Goal: Task Accomplishment & Management: Use online tool/utility

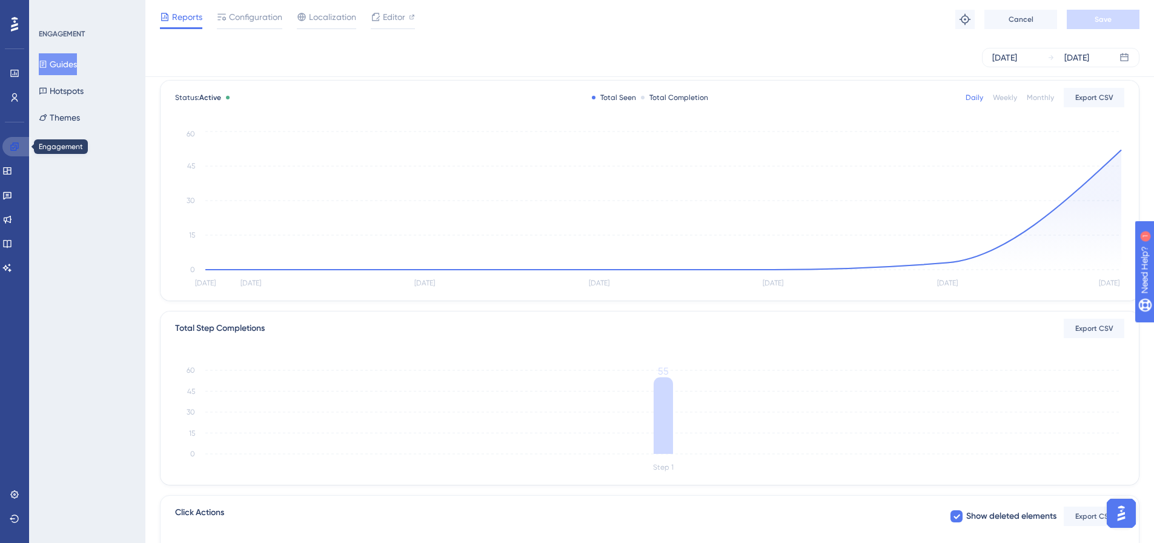
click at [22, 145] on link at bounding box center [16, 146] width 29 height 19
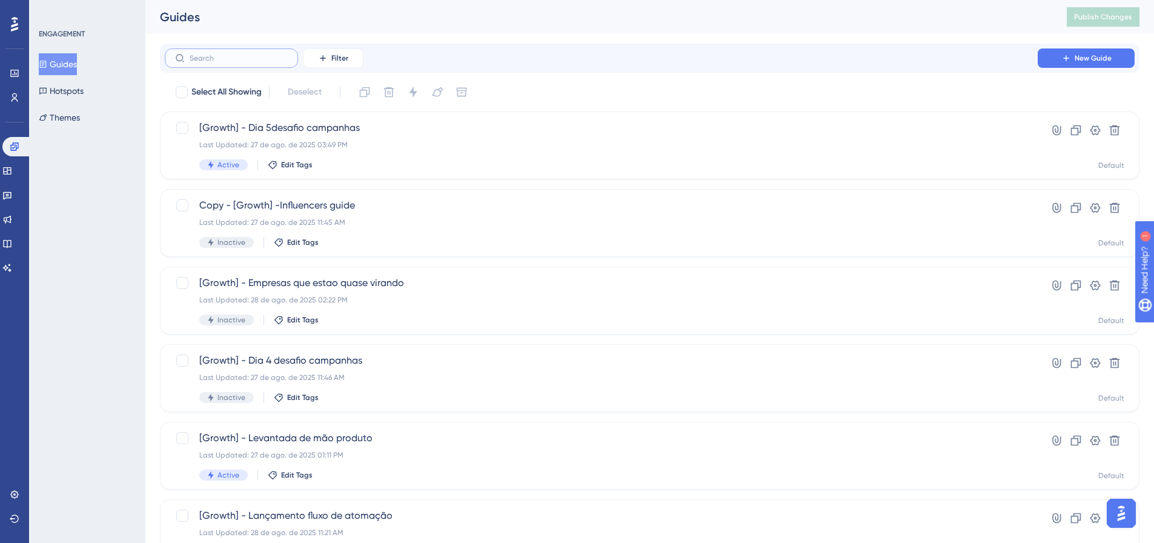
click at [255, 61] on input "text" at bounding box center [239, 58] width 98 height 8
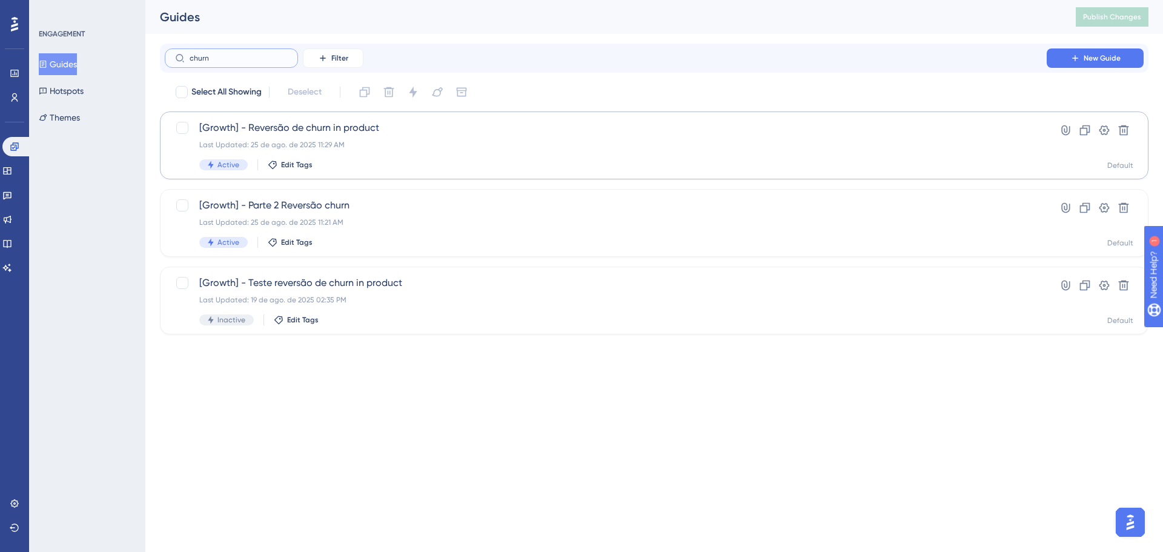
type input "churn"
click at [436, 168] on div "Active Edit Tags" at bounding box center [605, 164] width 813 height 11
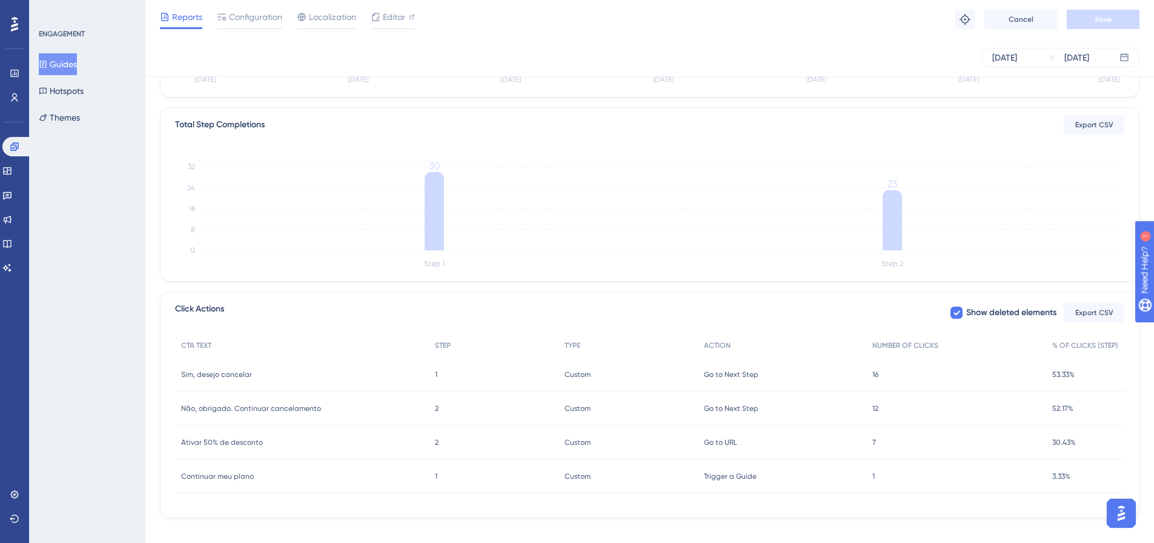
scroll to position [278, 0]
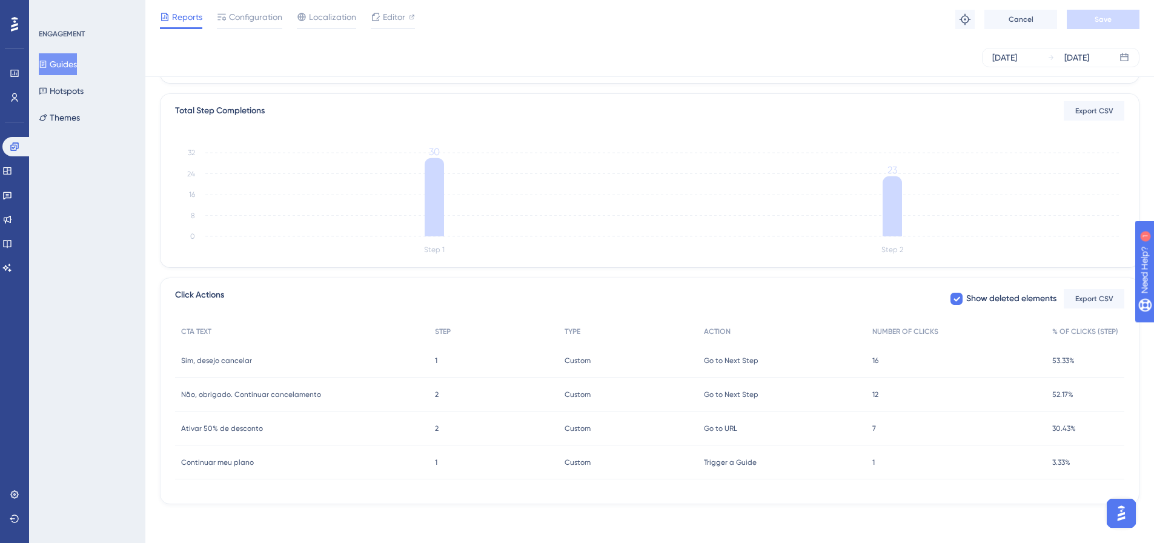
click at [858, 424] on div "Go to URL Go to URL" at bounding box center [782, 428] width 168 height 34
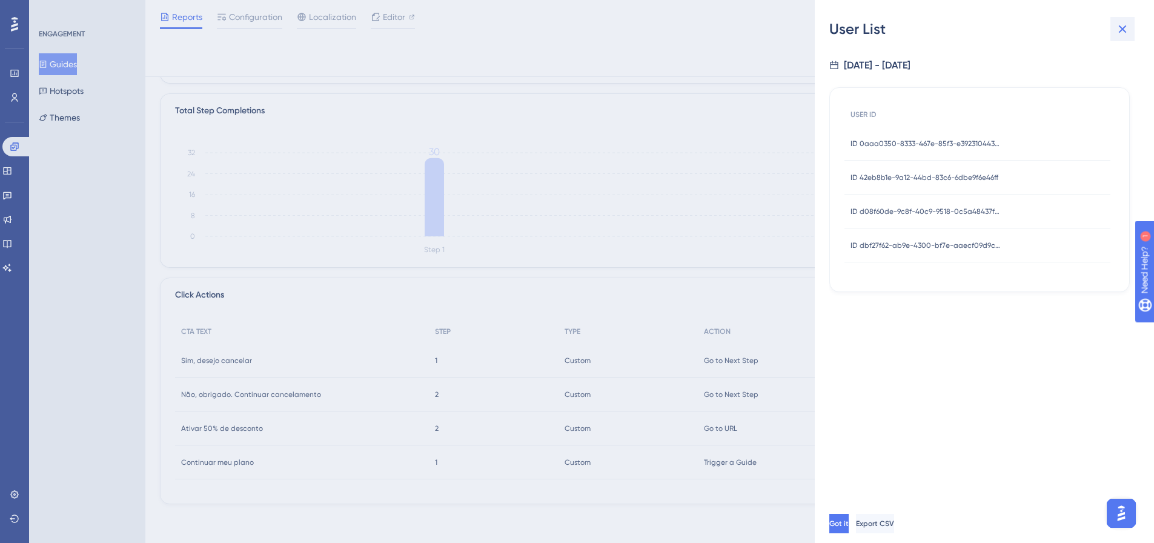
click at [1126, 34] on icon at bounding box center [1122, 29] width 15 height 15
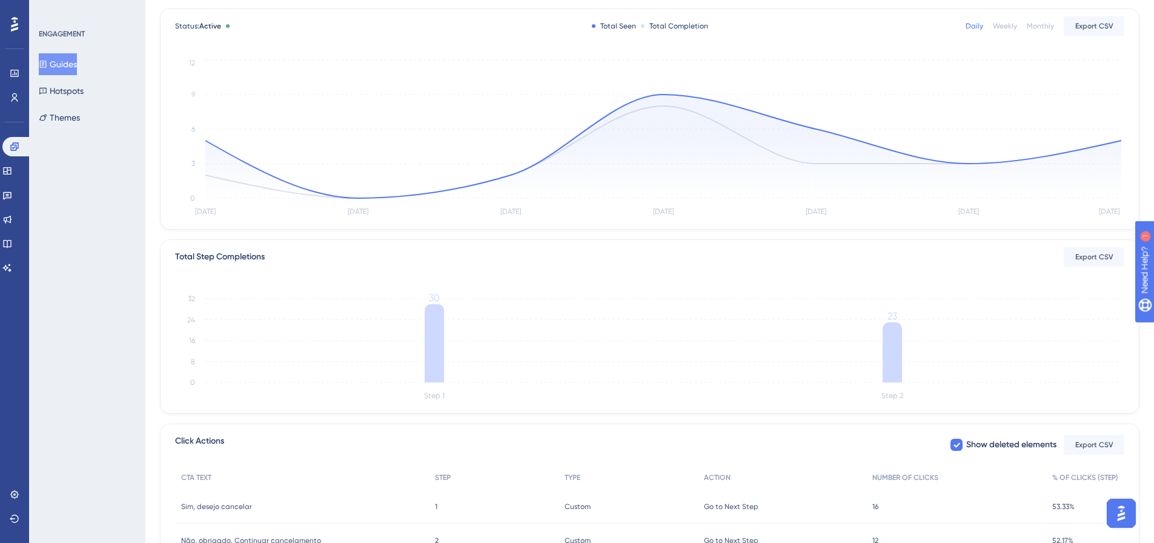
scroll to position [0, 0]
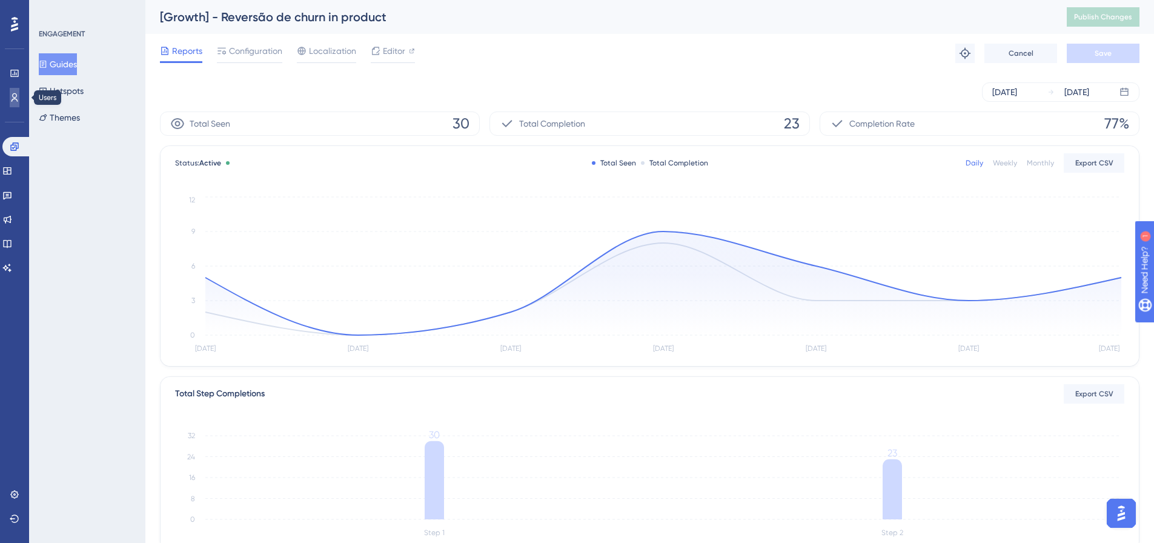
click at [16, 99] on icon at bounding box center [15, 97] width 7 height 8
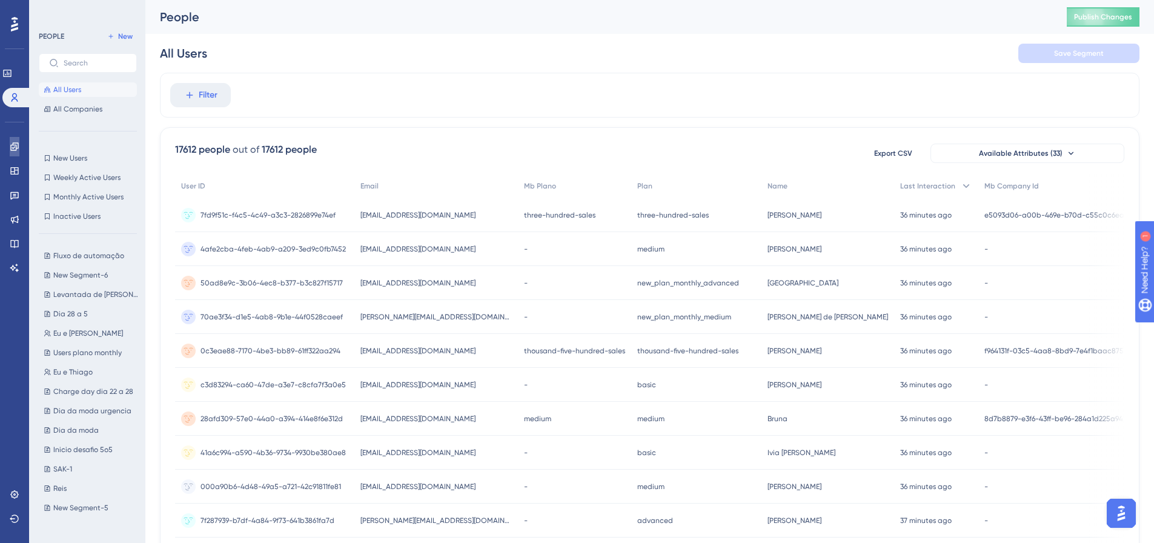
drag, startPoint x: 19, startPoint y: 145, endPoint x: 90, endPoint y: 141, distance: 71.6
click at [19, 145] on icon at bounding box center [15, 147] width 10 height 10
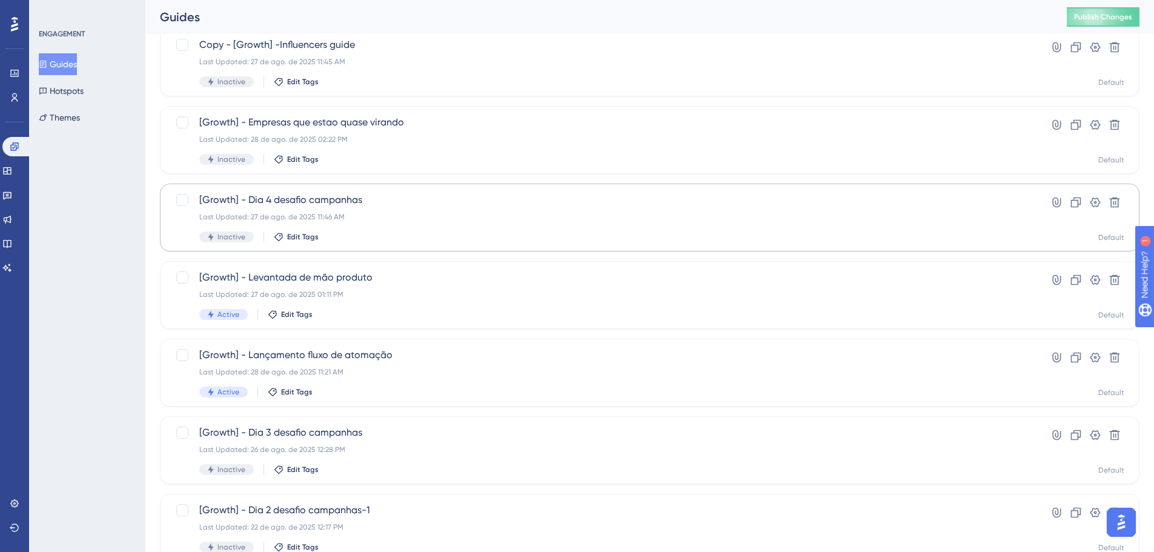
scroll to position [182, 0]
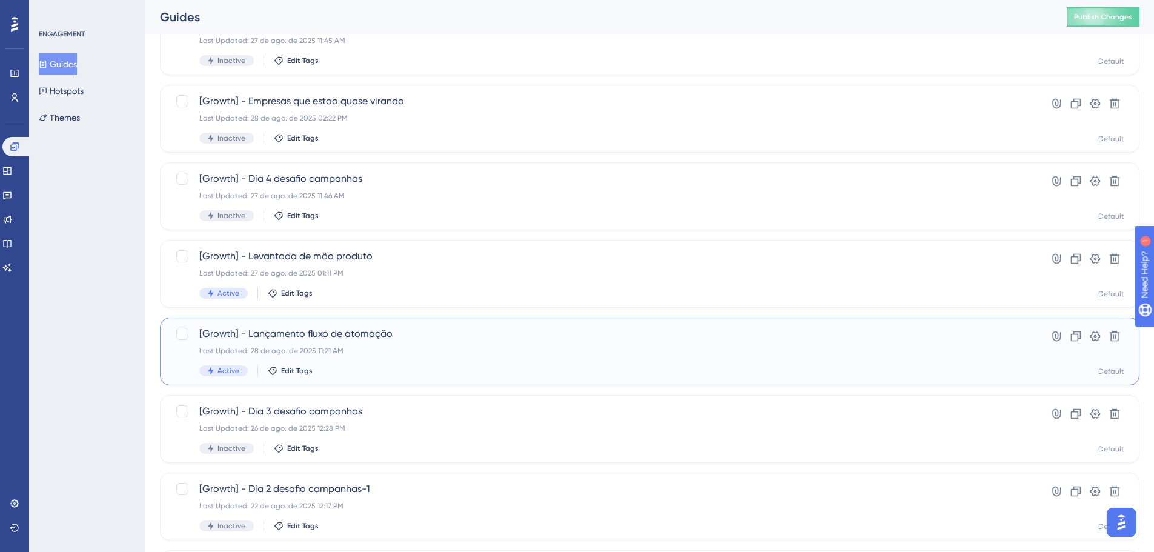
click at [490, 362] on div "[Growth] - Lançamento fluxo de atomação Last Updated: 28 de ago. de 2025 11:21 …" at bounding box center [601, 352] width 804 height 50
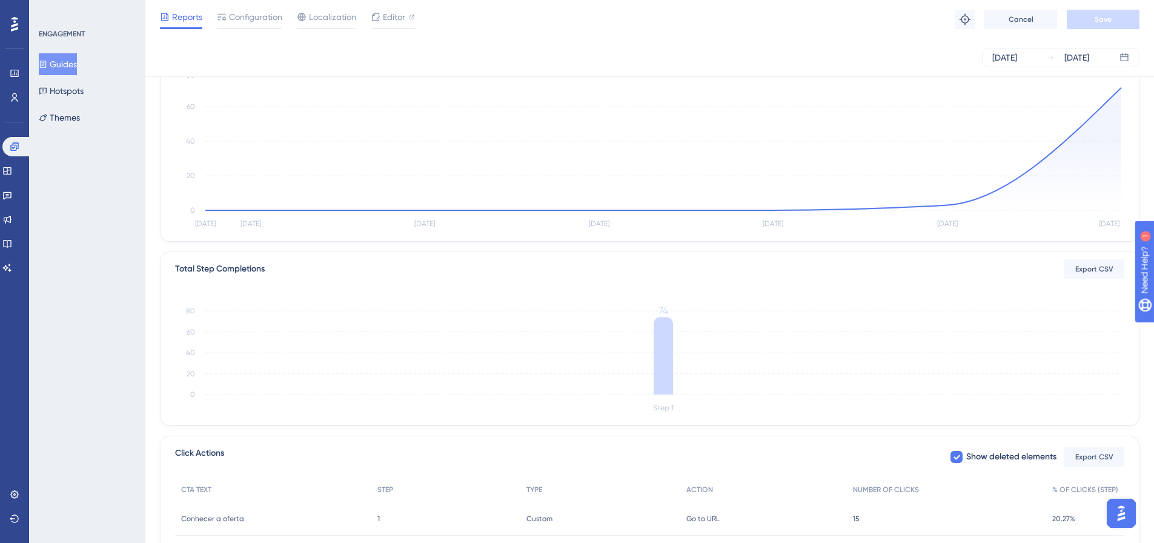
scroll to position [225, 0]
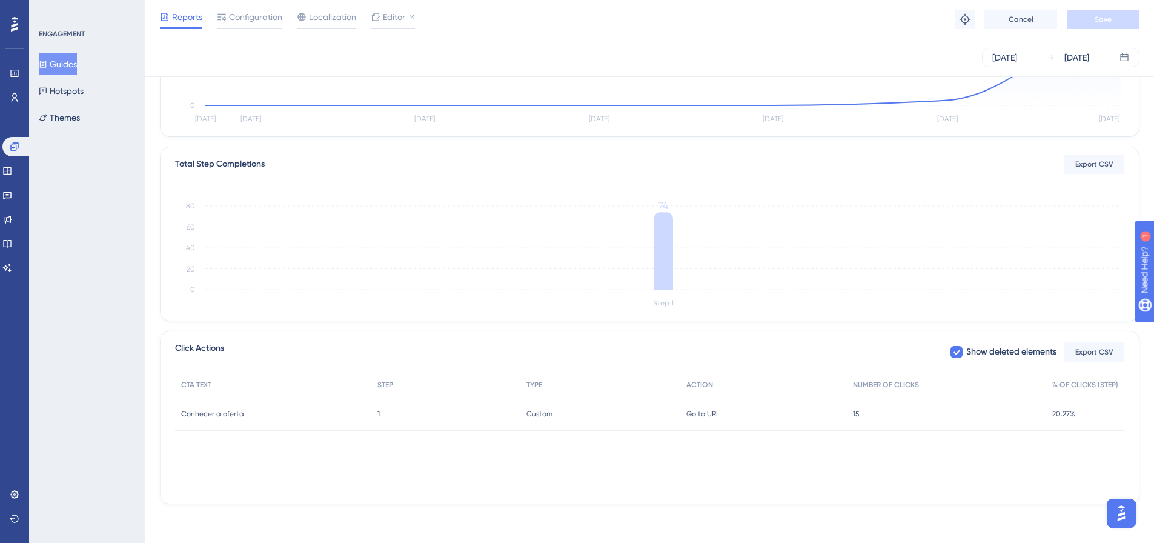
click at [863, 416] on div "15 15" at bounding box center [946, 414] width 199 height 34
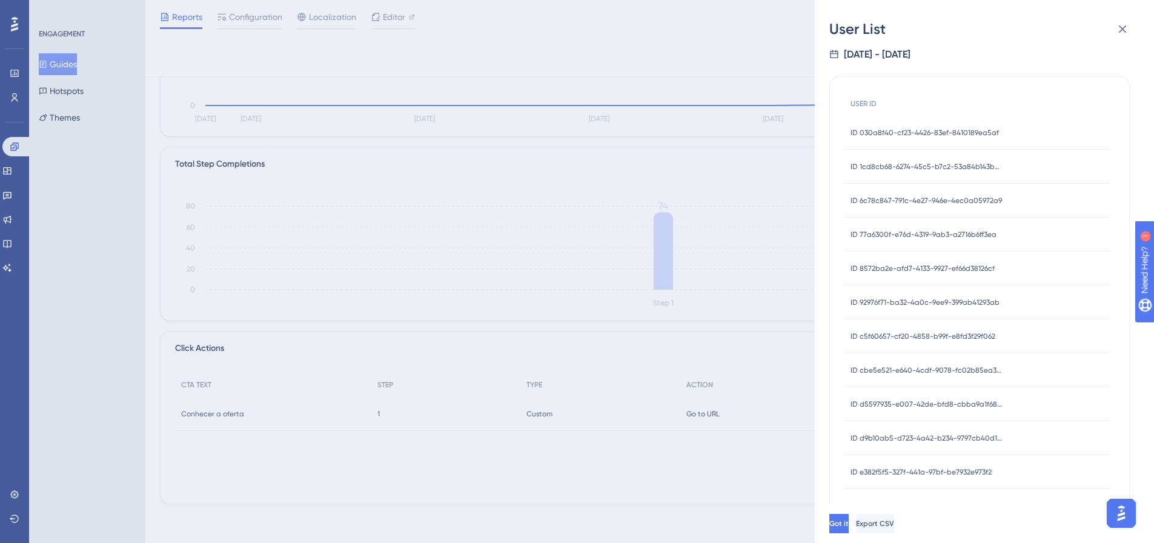
scroll to position [16, 0]
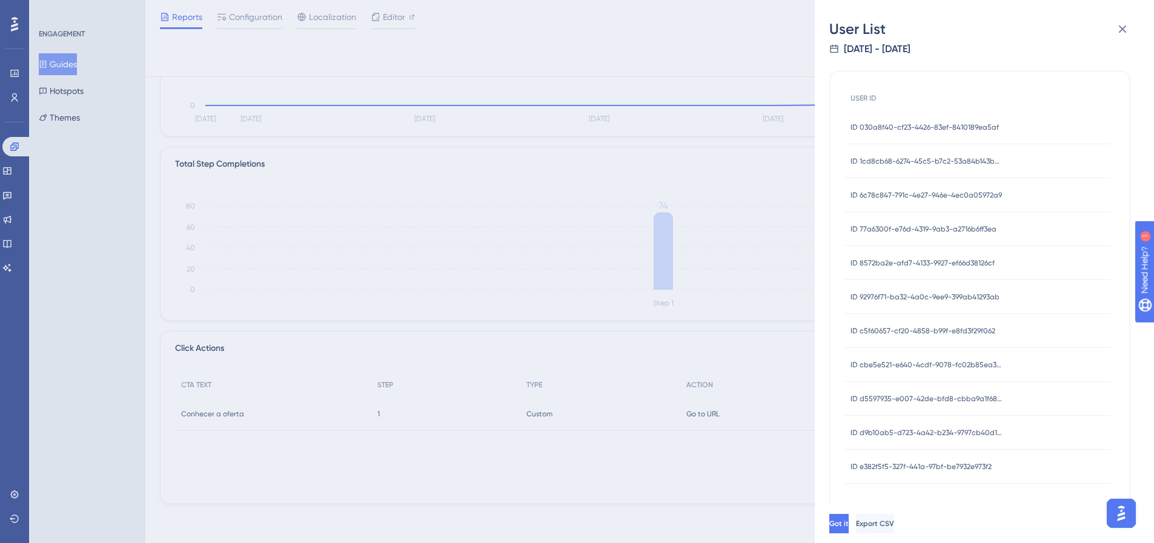
click at [895, 122] on span "ID 030a8f40-cf23-4426-83ef-8410189ea5af" at bounding box center [924, 127] width 148 height 10
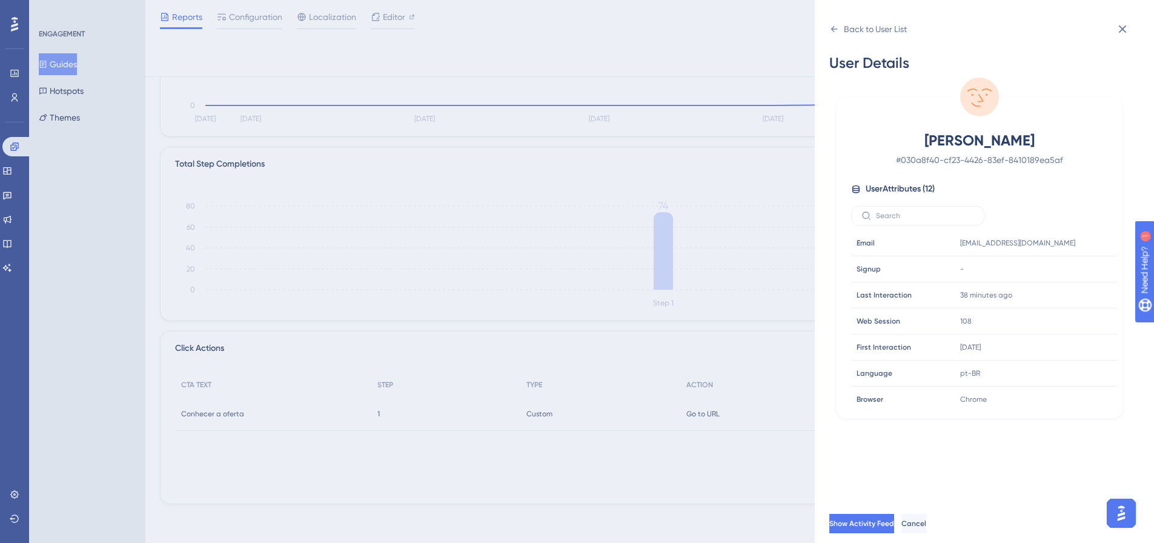
click at [828, 28] on div "Back to User List User Details Ana Paula Rocha # 030a8f40-cf23-4426-83ef-841018…" at bounding box center [984, 271] width 339 height 543
click at [834, 31] on icon at bounding box center [834, 29] width 10 height 10
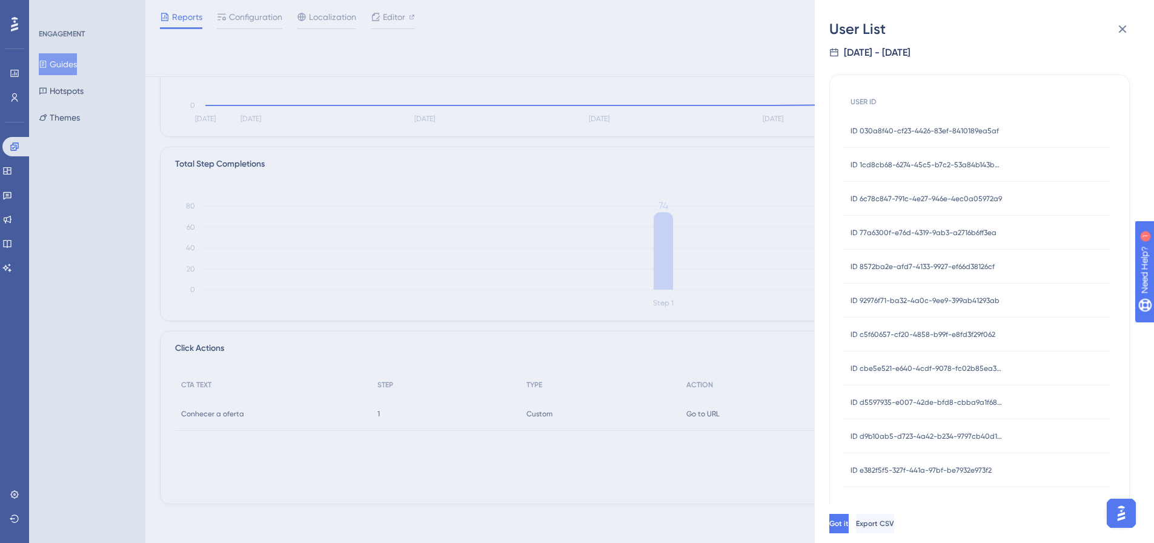
scroll to position [16, 0]
click at [1123, 26] on icon at bounding box center [1122, 29] width 15 height 15
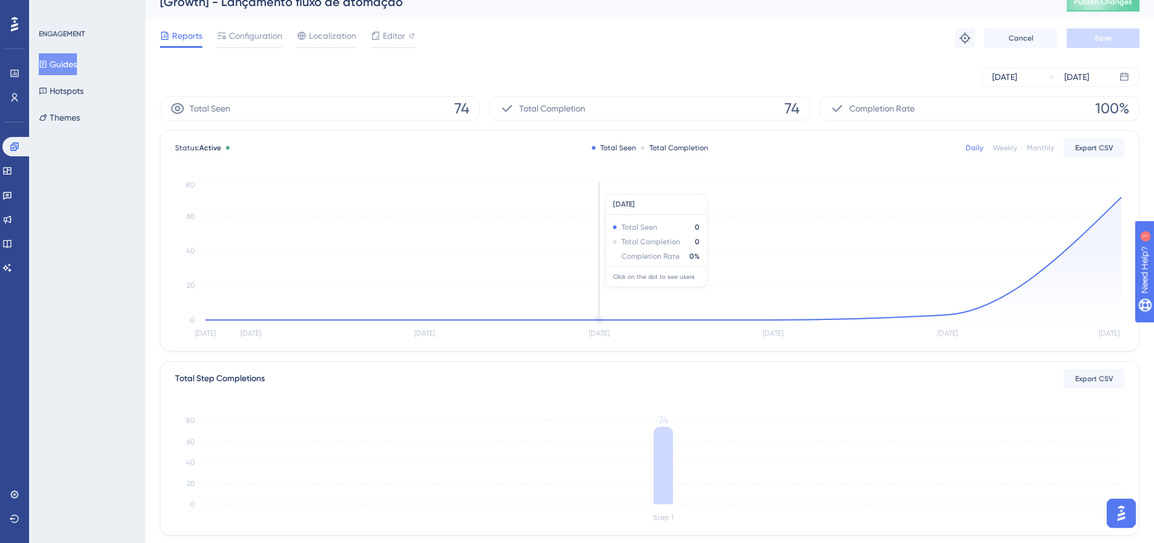
scroll to position [0, 0]
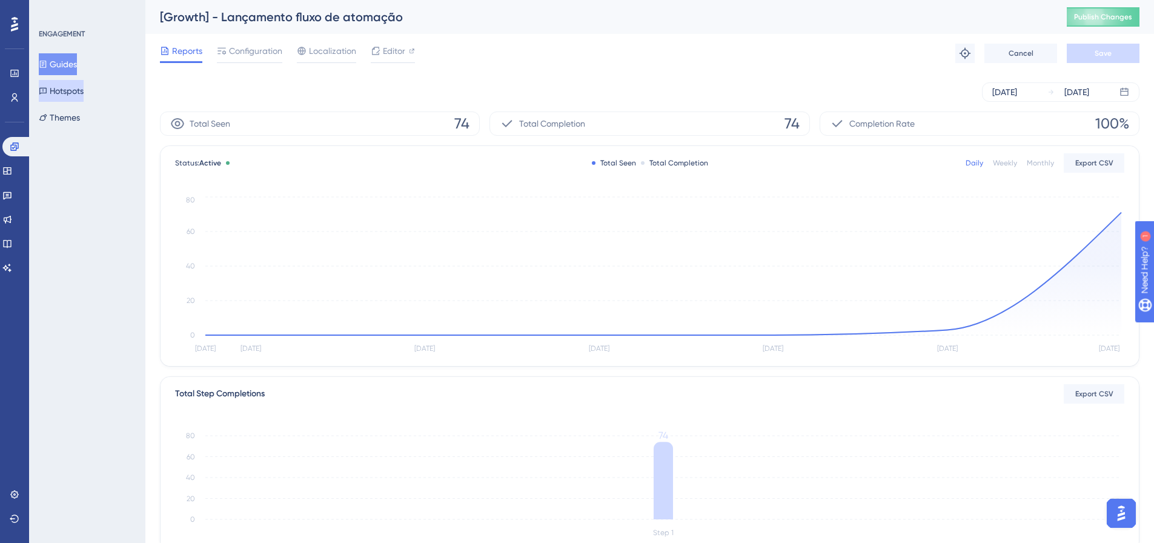
click at [67, 91] on button "Hotspots" at bounding box center [61, 91] width 45 height 22
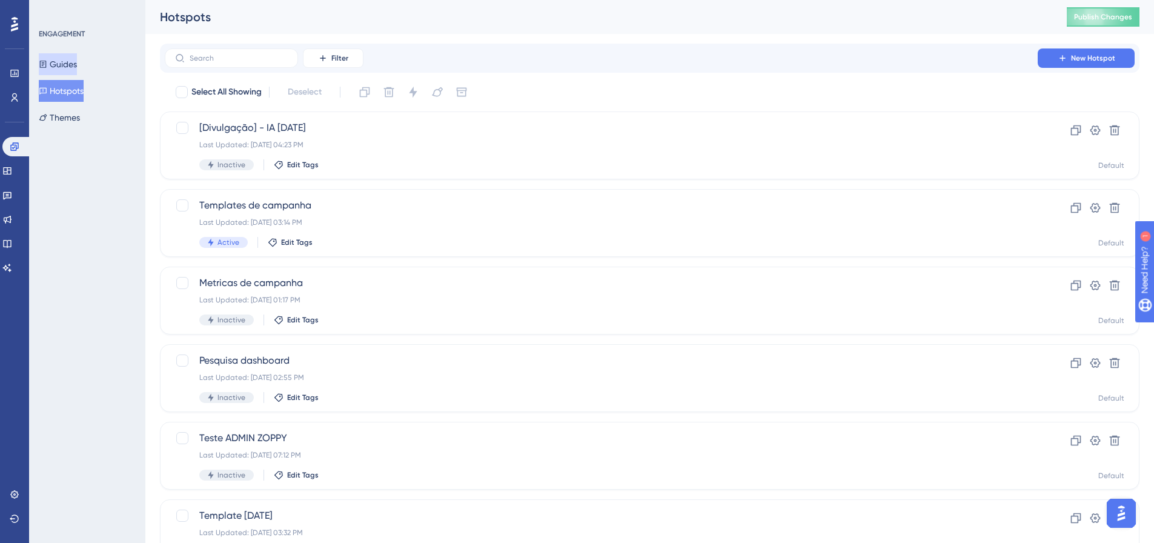
click at [68, 64] on button "Guides" at bounding box center [58, 64] width 38 height 22
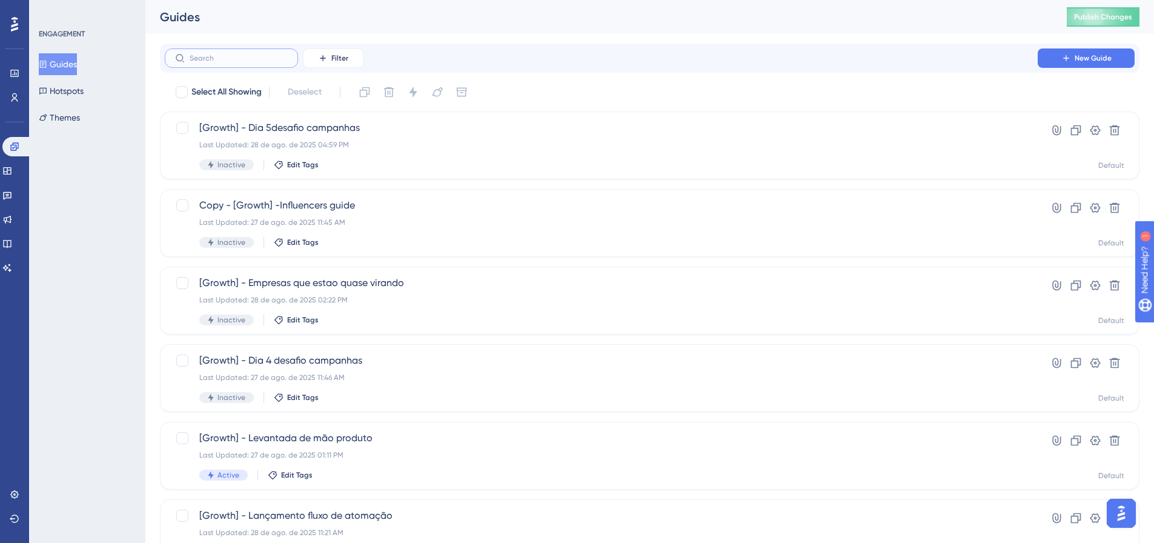
click at [217, 59] on input "text" at bounding box center [239, 58] width 98 height 8
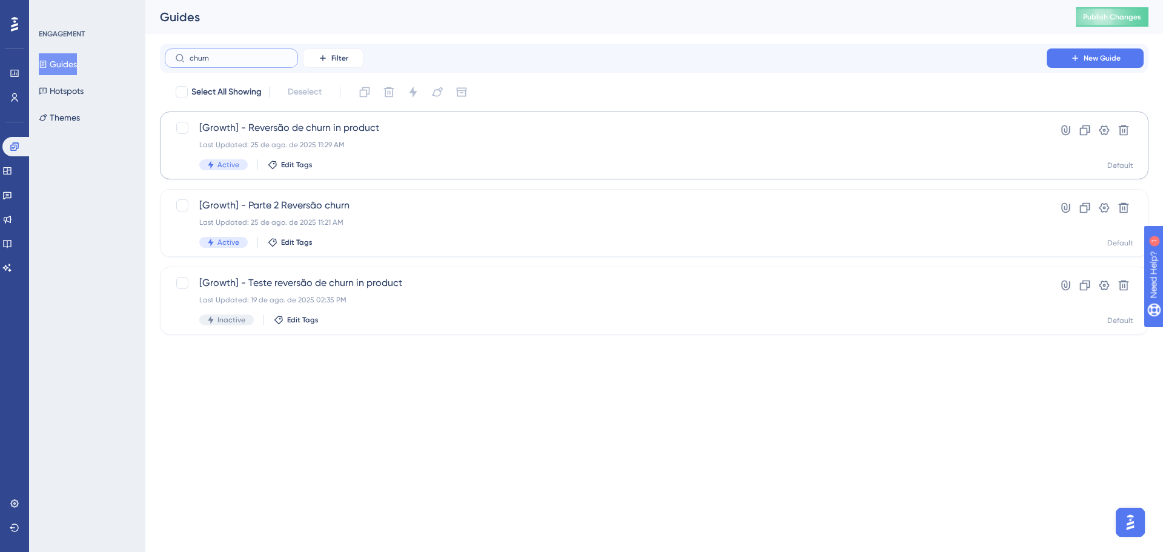
type input "churn"
click at [375, 144] on div "Last Updated: 25 de ago. de 2025 11:29 AM" at bounding box center [605, 145] width 813 height 10
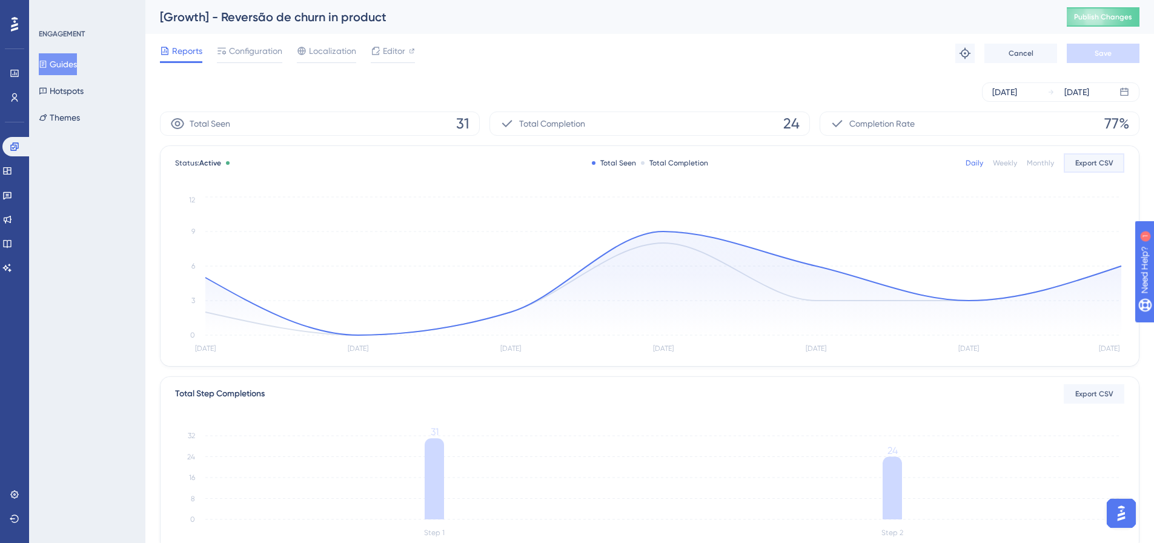
click at [1097, 166] on span "Export CSV" at bounding box center [1094, 163] width 38 height 10
click at [10, 93] on link at bounding box center [15, 97] width 10 height 19
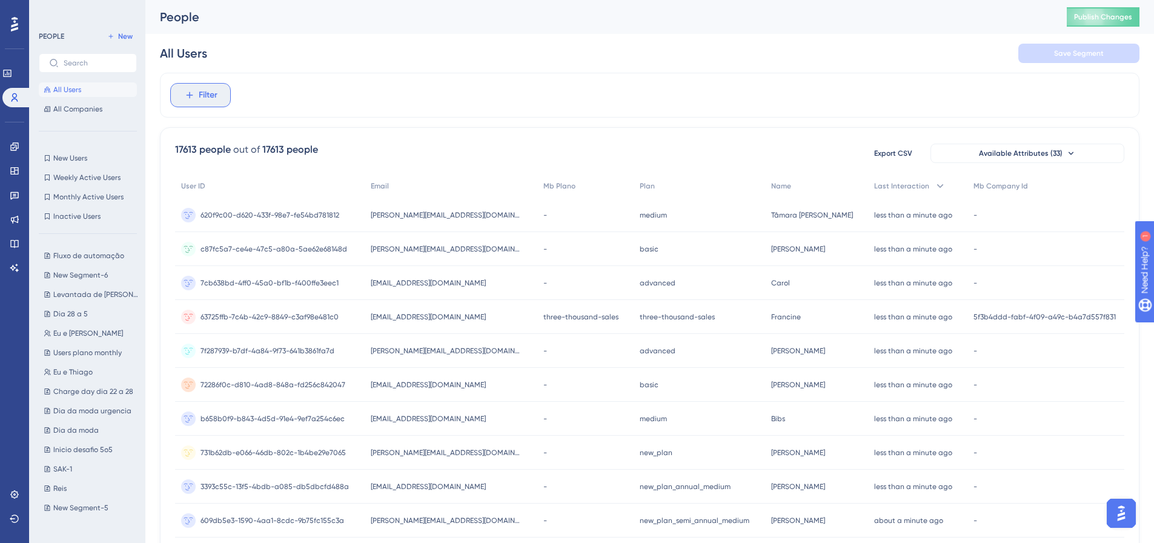
click at [207, 90] on span "Filter" at bounding box center [208, 95] width 19 height 15
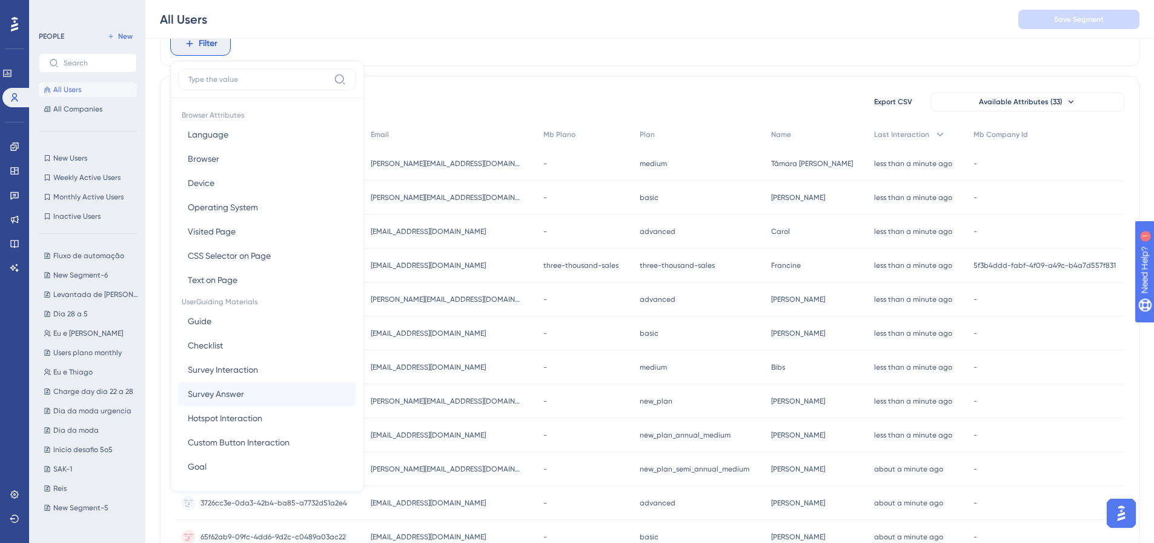
scroll to position [61, 0]
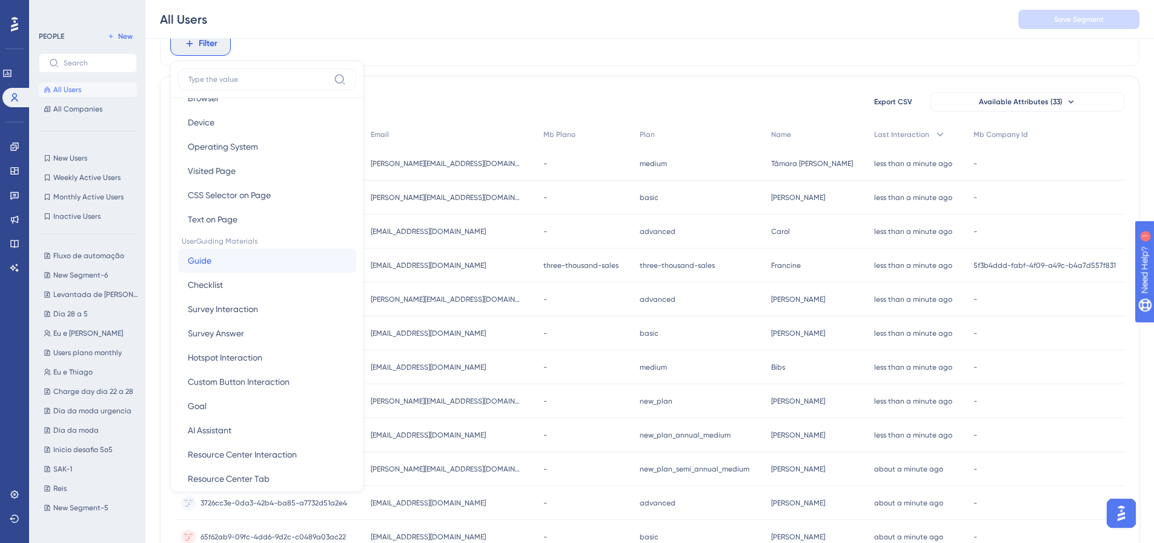
click at [211, 251] on button "Guide Guide" at bounding box center [267, 260] width 178 height 24
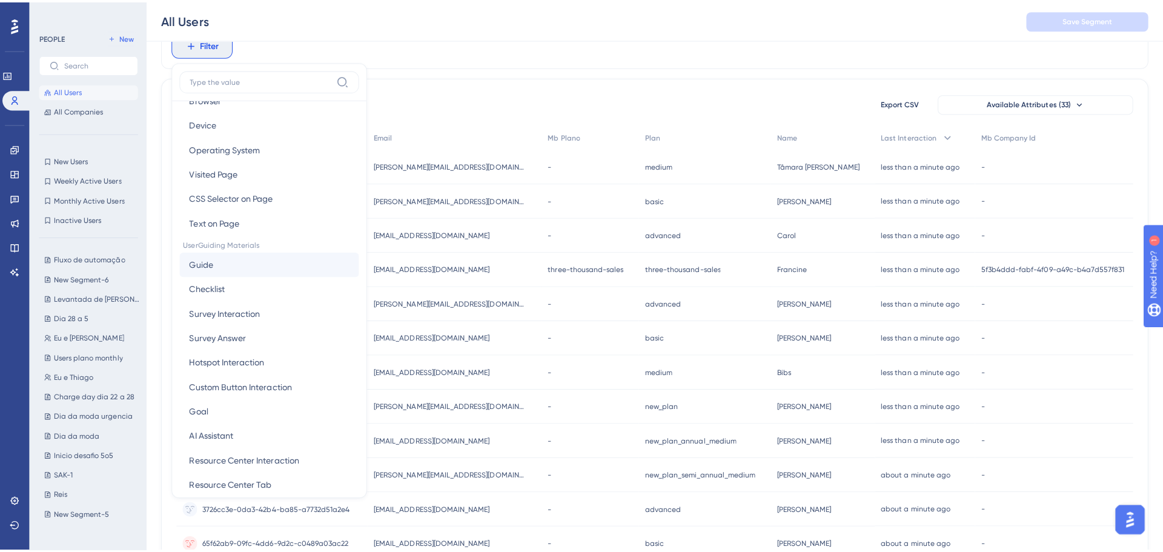
scroll to position [0, 0]
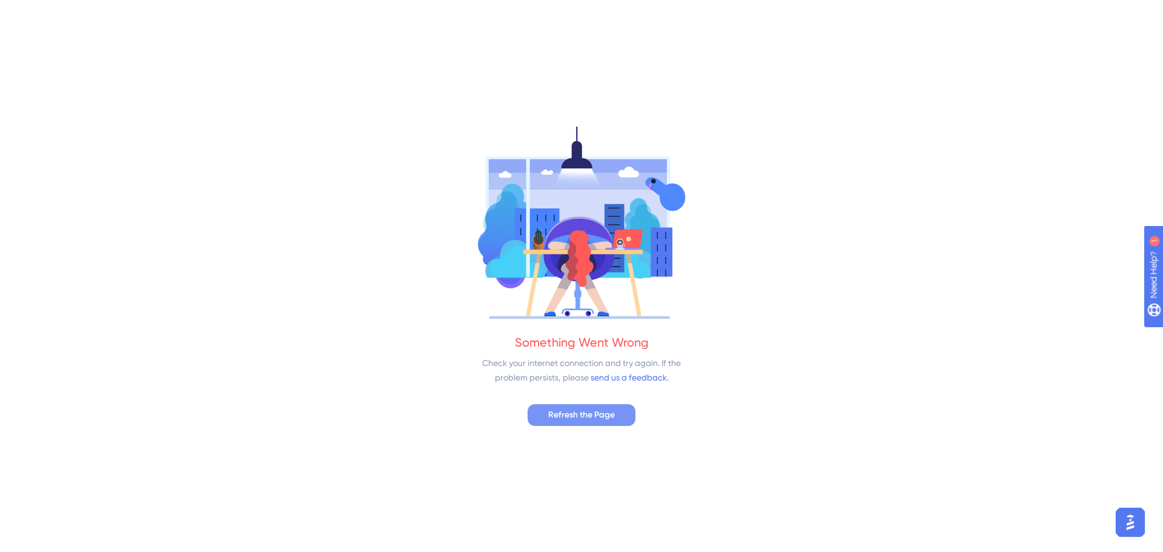
drag, startPoint x: 622, startPoint y: 430, endPoint x: 615, endPoint y: 414, distance: 17.1
click at [619, 424] on div "Something Went Wrong Check your internet connection and try again. If the probl…" at bounding box center [581, 276] width 1163 height 552
drag, startPoint x: 615, startPoint y: 413, endPoint x: 516, endPoint y: 397, distance: 100.1
click at [606, 414] on button "Refresh the Page" at bounding box center [582, 415] width 108 height 22
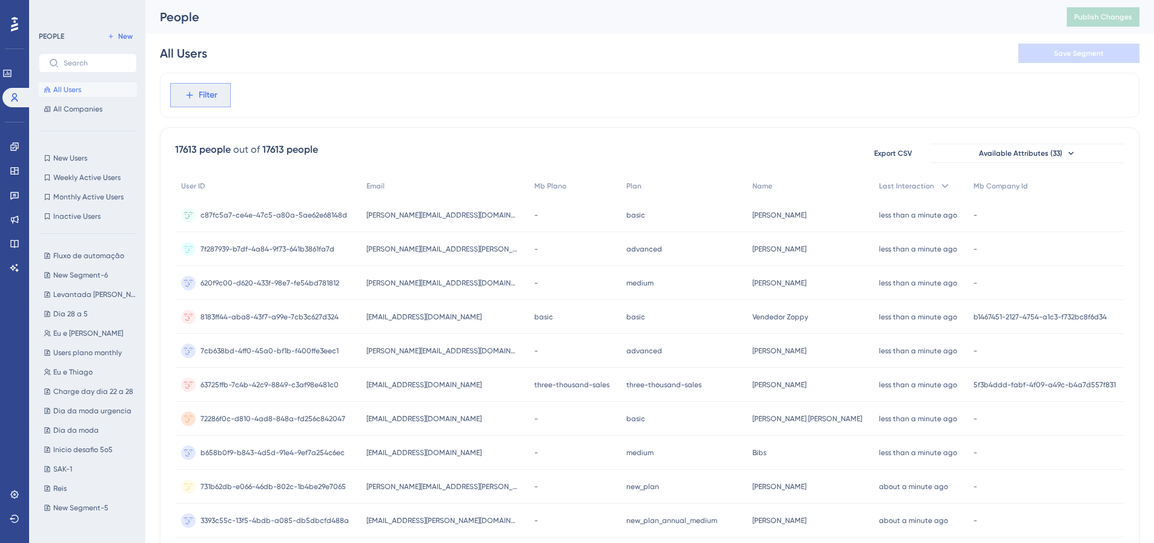
click at [190, 88] on button "Filter" at bounding box center [200, 95] width 61 height 24
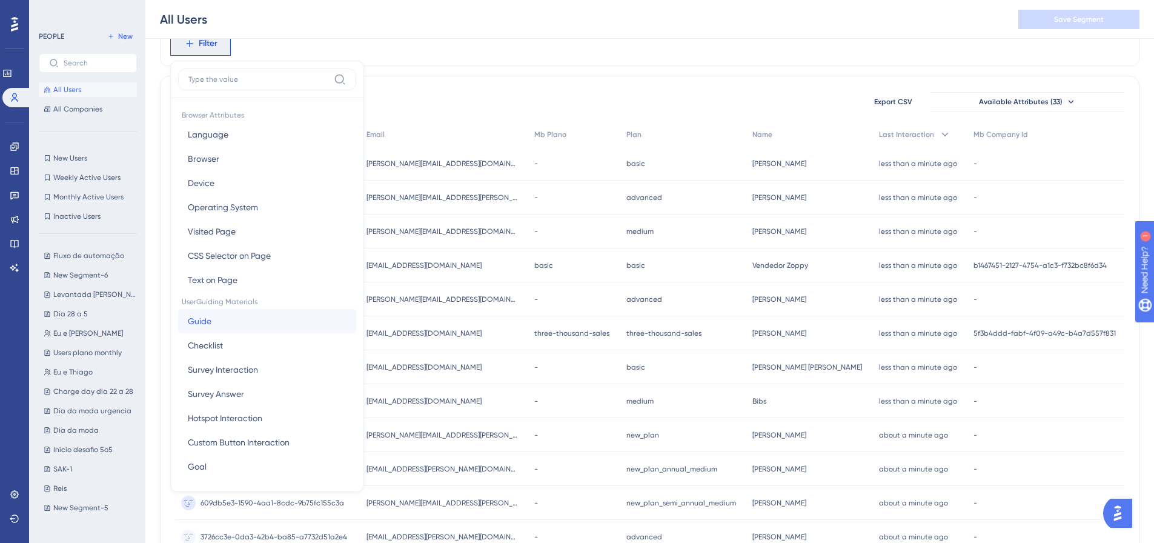
click at [252, 317] on button "Guide Guide" at bounding box center [267, 321] width 178 height 24
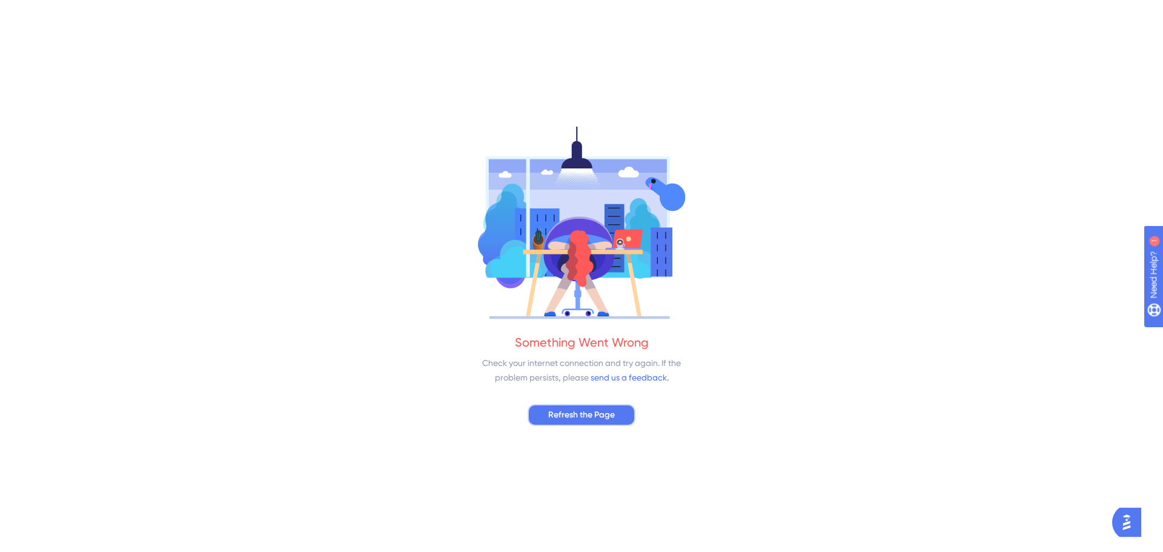
click at [607, 420] on span "Refresh the Page" at bounding box center [581, 415] width 67 height 15
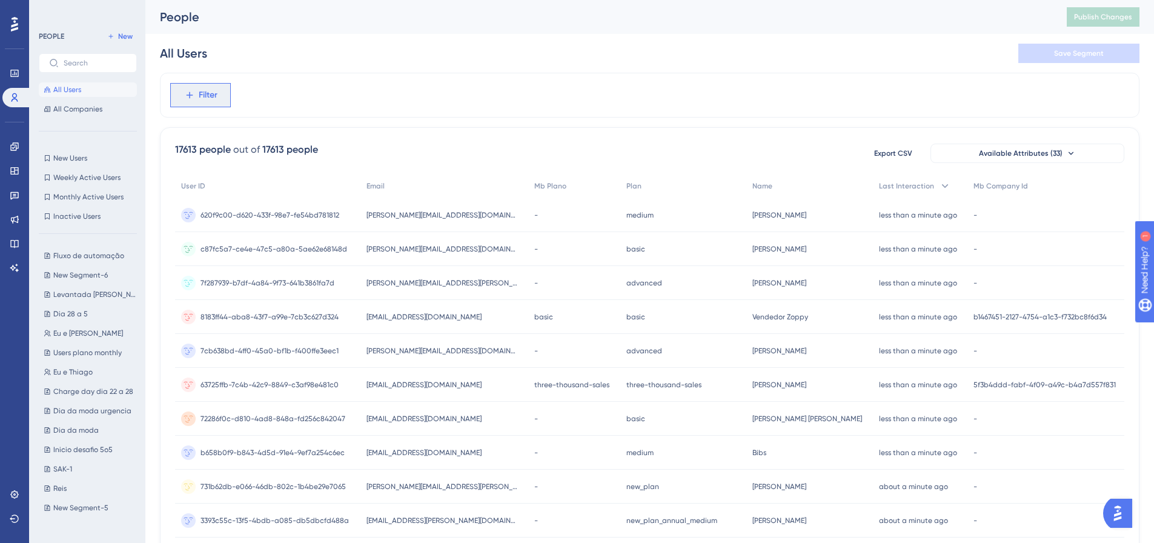
click at [0, 0] on span "Filter" at bounding box center [0, 0] width 0 height 0
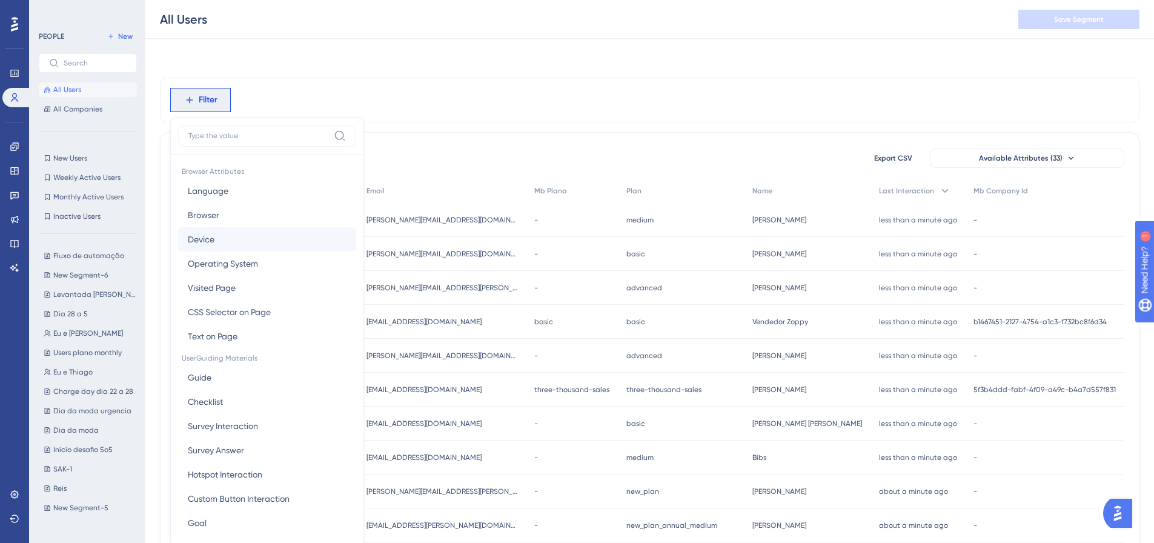
scroll to position [56, 0]
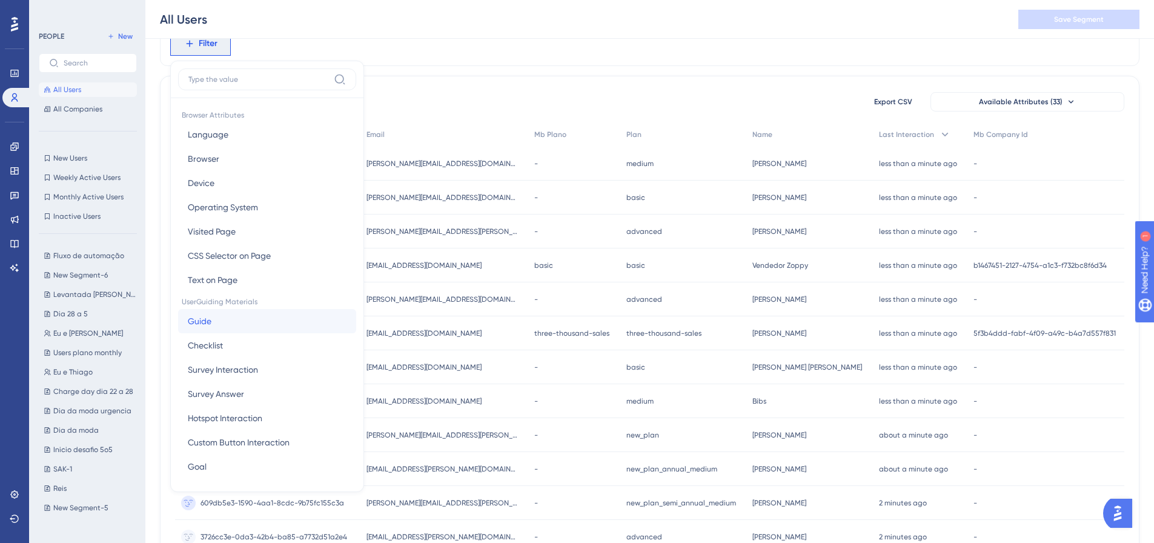
click at [254, 323] on button "Guide Guide" at bounding box center [267, 321] width 178 height 24
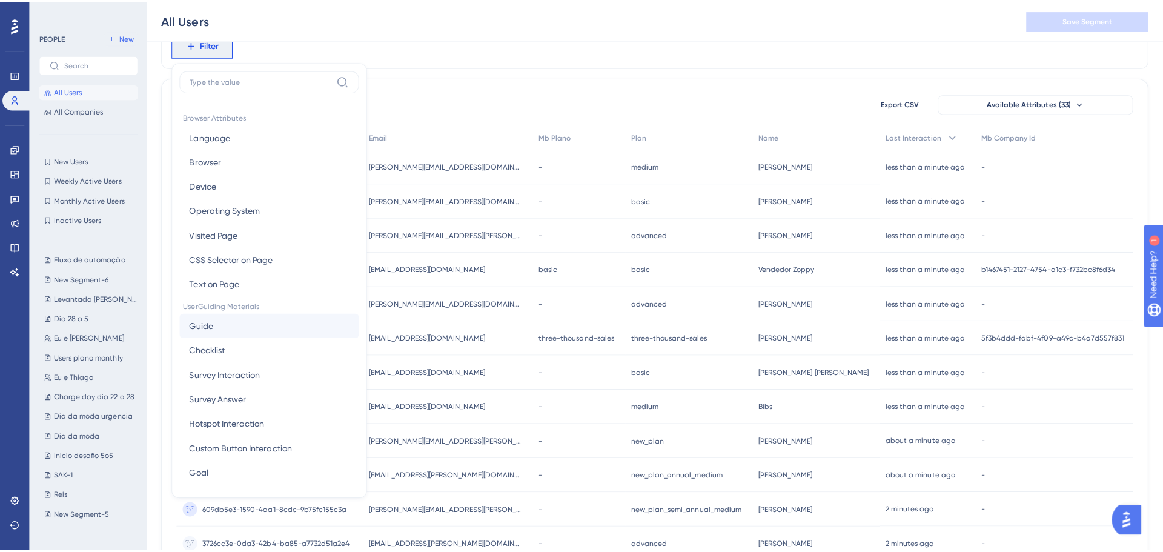
scroll to position [0, 0]
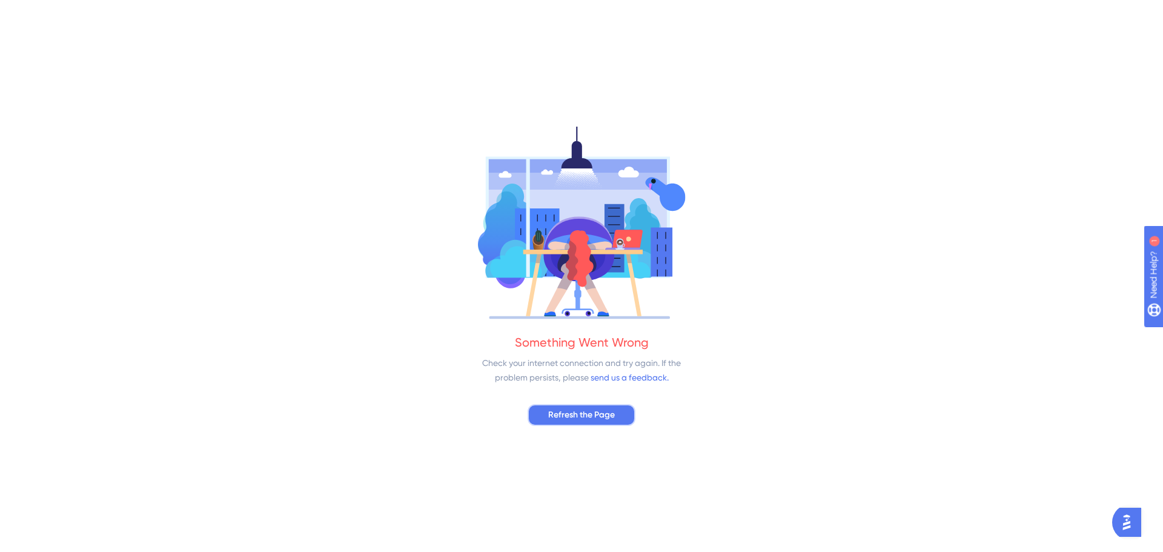
drag, startPoint x: 574, startPoint y: 403, endPoint x: 523, endPoint y: 394, distance: 51.2
click at [573, 404] on button "Refresh the Page" at bounding box center [582, 415] width 108 height 22
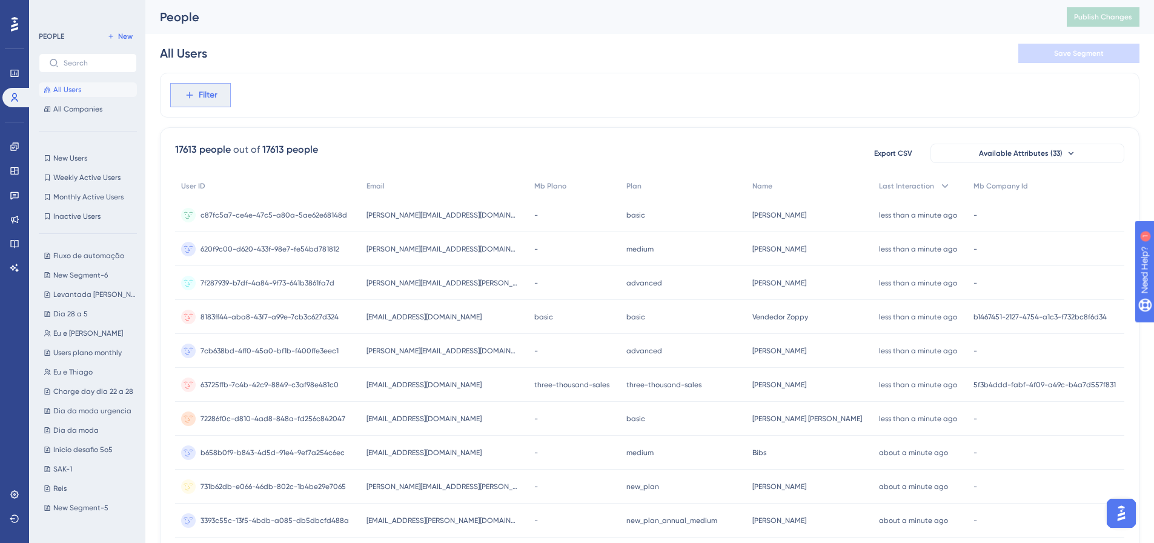
click at [0, 0] on button "Filter" at bounding box center [0, 0] width 0 height 0
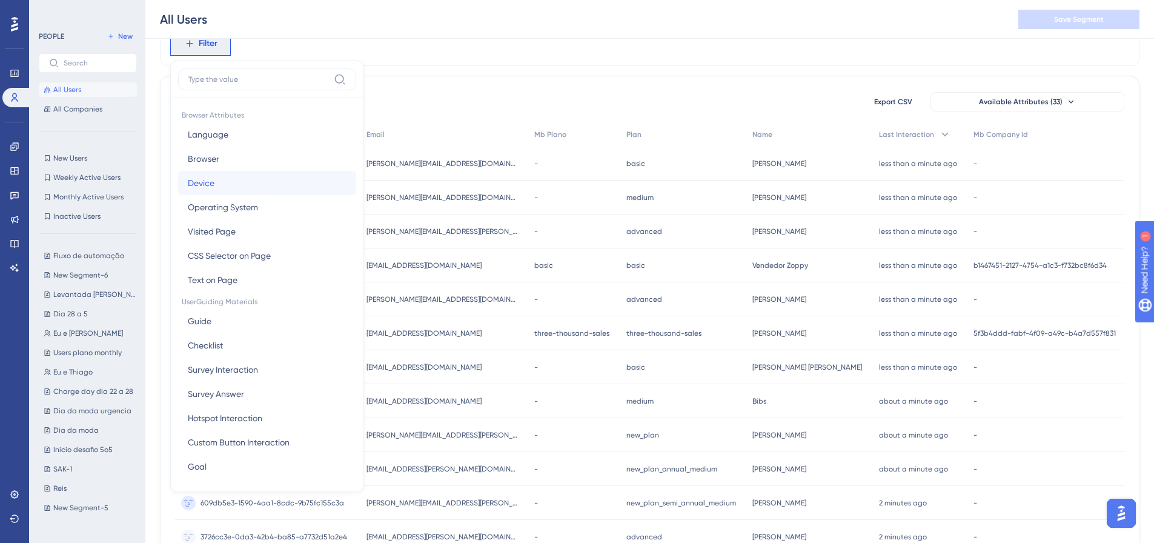
click at [222, 185] on button "Device Device" at bounding box center [267, 183] width 178 height 24
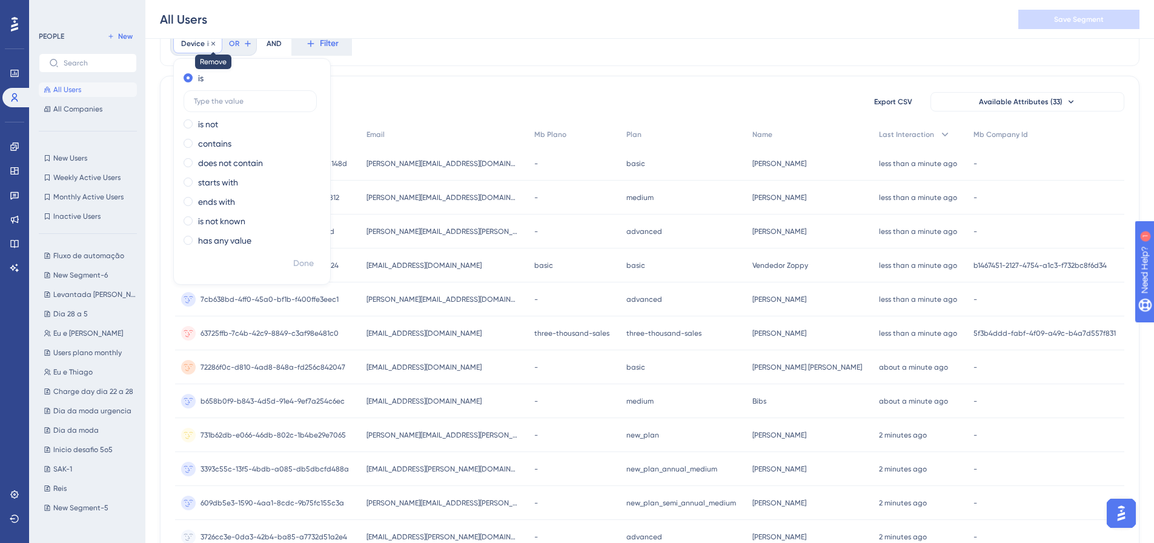
click at [204, 45] on span "Device" at bounding box center [193, 44] width 24 height 10
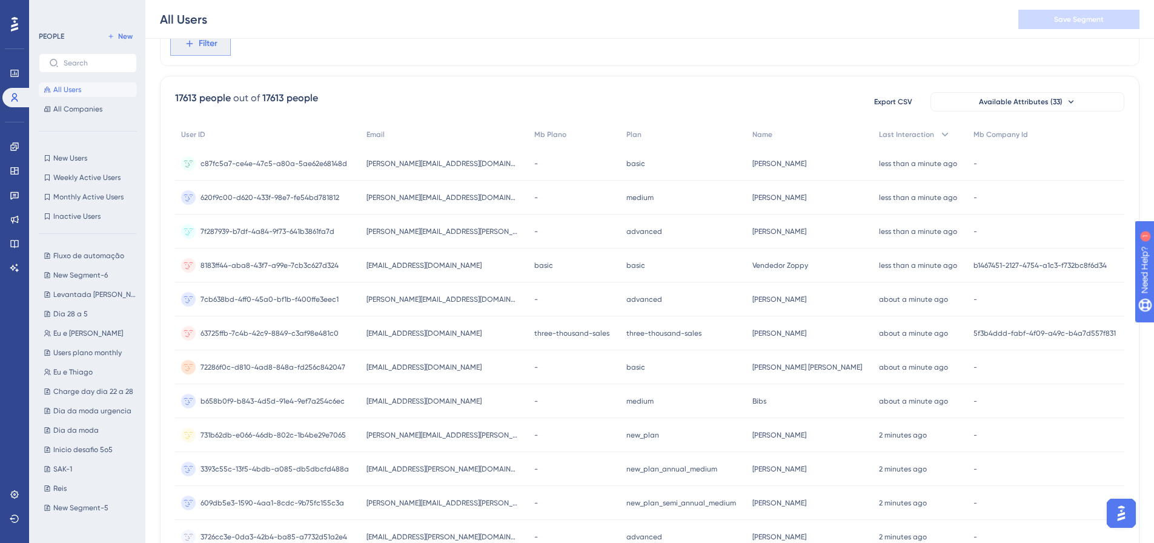
click at [0, 0] on span "Filter" at bounding box center [0, 0] width 0 height 0
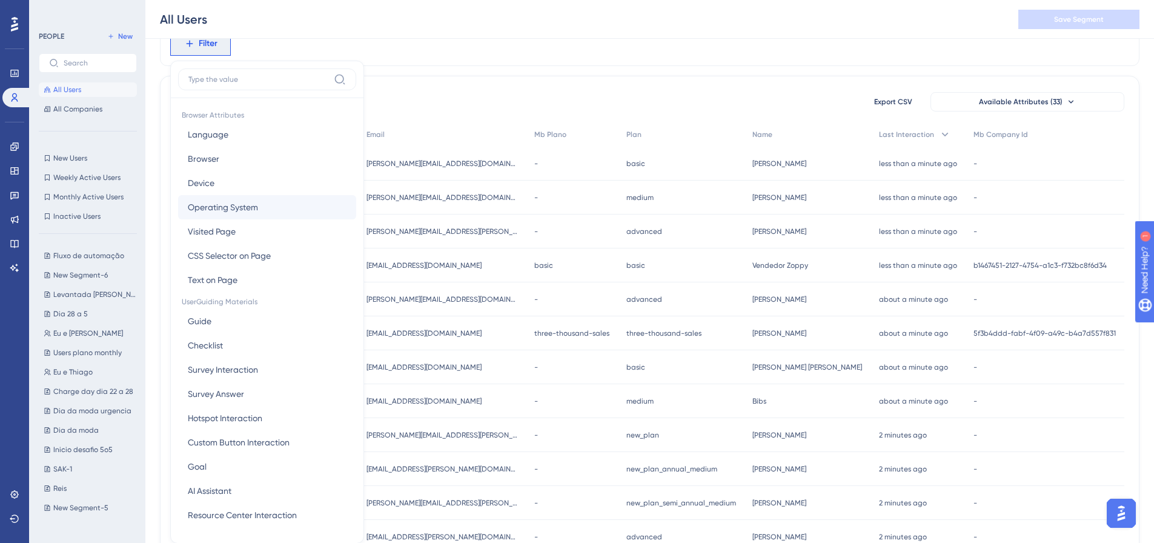
scroll to position [87, 0]
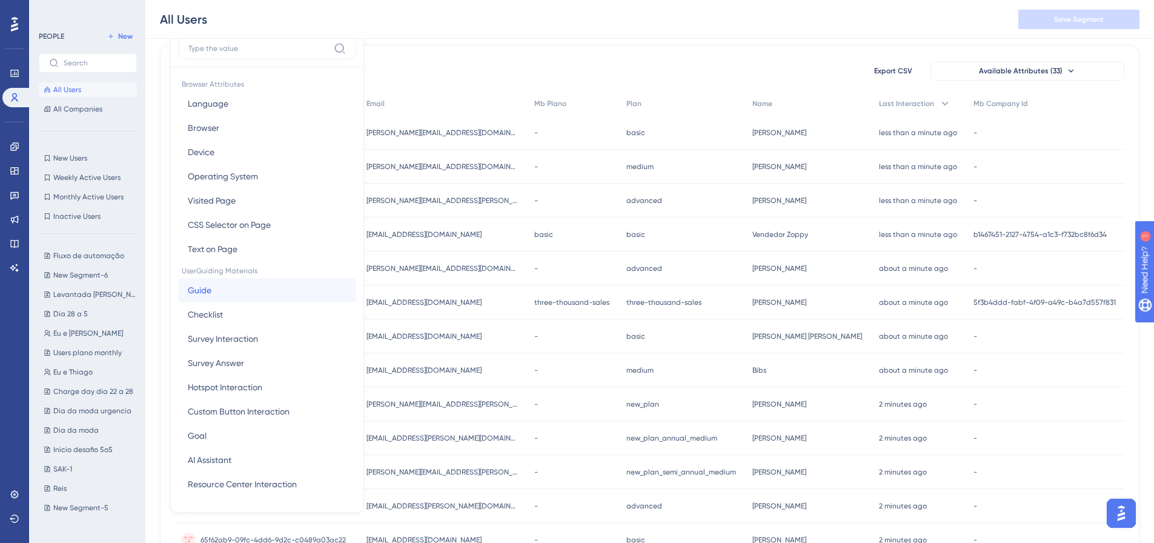
click at [234, 283] on button "Guide Guide" at bounding box center [267, 290] width 178 height 24
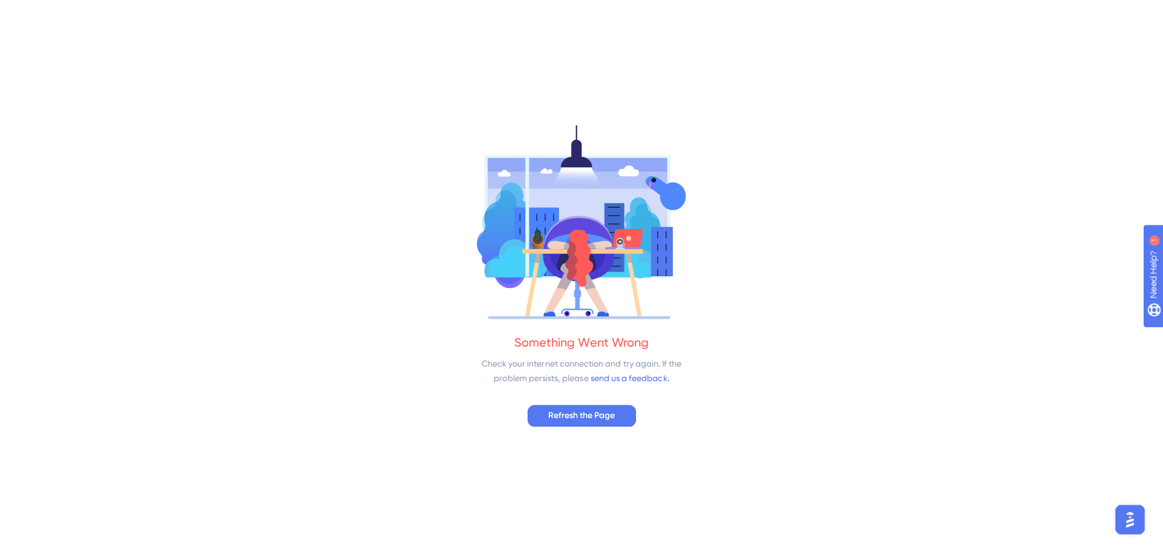
scroll to position [0, 0]
drag, startPoint x: 579, startPoint y: 421, endPoint x: 577, endPoint y: 414, distance: 7.5
click at [577, 419] on span "Refresh the Page" at bounding box center [581, 415] width 67 height 15
